Goal: Find specific page/section: Find specific page/section

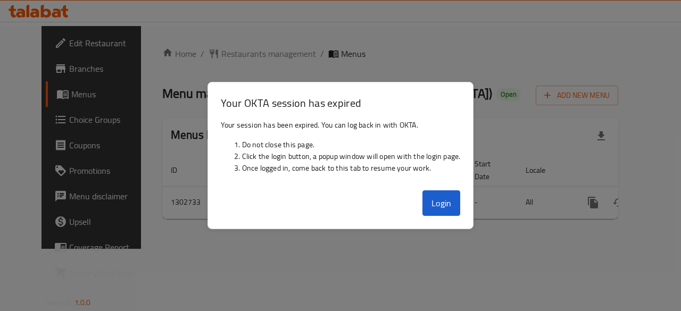
click at [449, 202] on button "Login" at bounding box center [442, 204] width 38 height 26
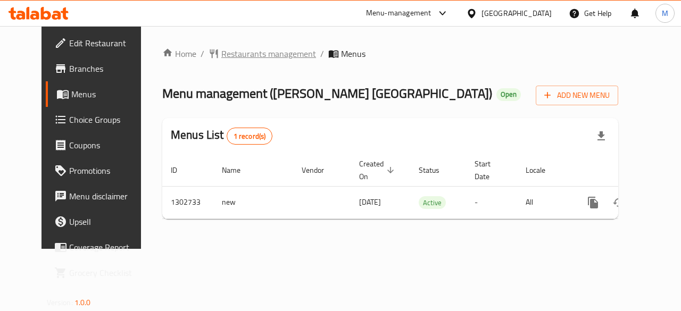
click at [279, 60] on span "Restaurants management" at bounding box center [268, 53] width 95 height 13
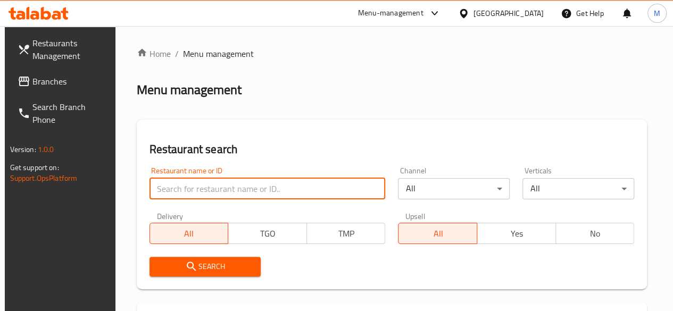
click at [224, 182] on input "search" at bounding box center [268, 188] width 236 height 21
type input "ى"
type input "nourish kitchen"
click at [197, 273] on span "Search" at bounding box center [205, 266] width 95 height 13
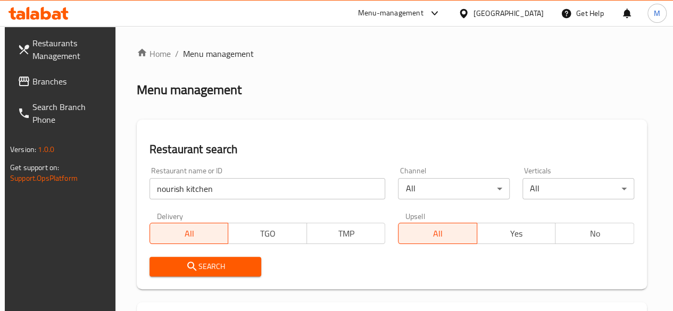
click at [197, 273] on span "Search" at bounding box center [205, 266] width 95 height 13
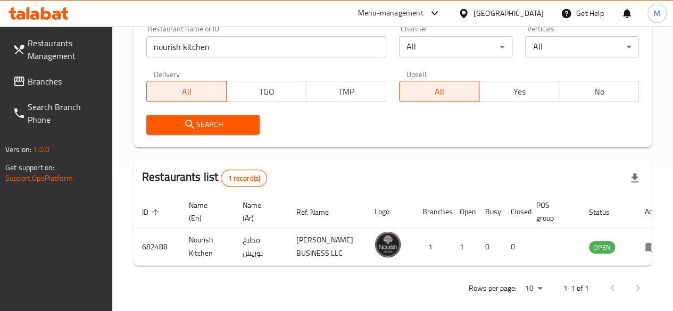
scroll to position [143, 0]
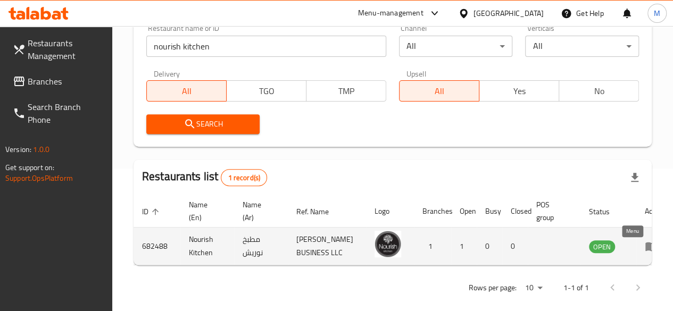
click at [645, 253] on icon "enhanced table" at bounding box center [651, 246] width 13 height 13
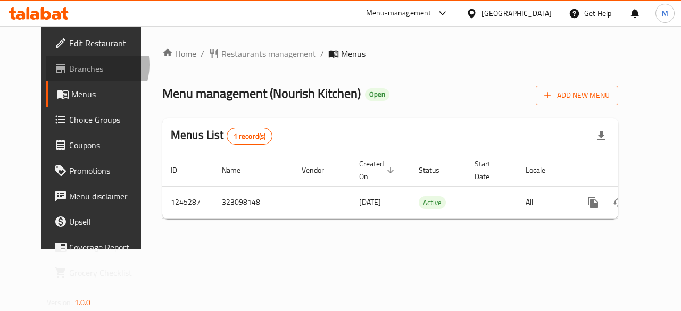
click at [69, 65] on span "Branches" at bounding box center [108, 68] width 78 height 13
